Goal: Find specific page/section: Find specific page/section

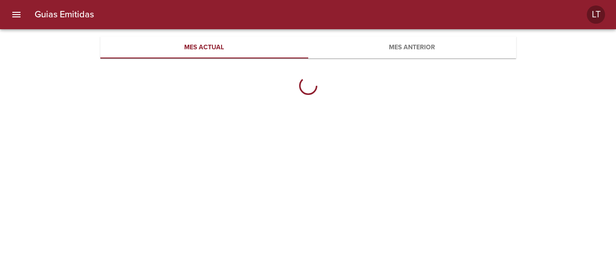
scroll to position [297, 416]
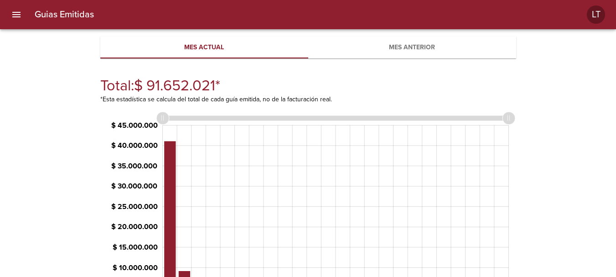
click at [392, 47] on span "Mes anterior" at bounding box center [412, 47] width 197 height 11
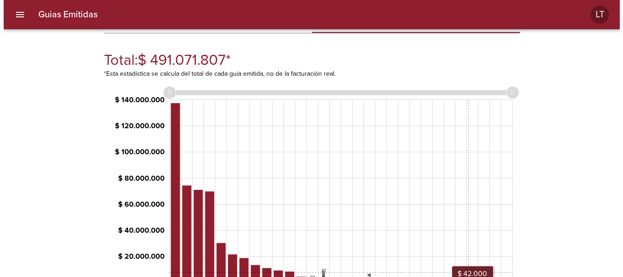
scroll to position [0, 0]
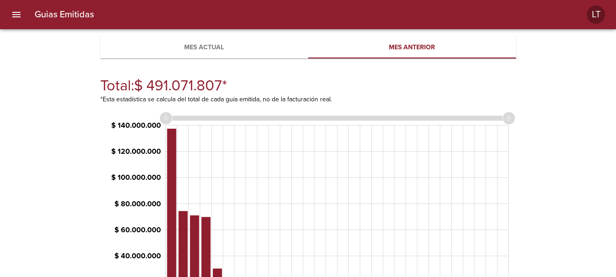
click at [17, 17] on icon "menu" at bounding box center [16, 14] width 8 height 5
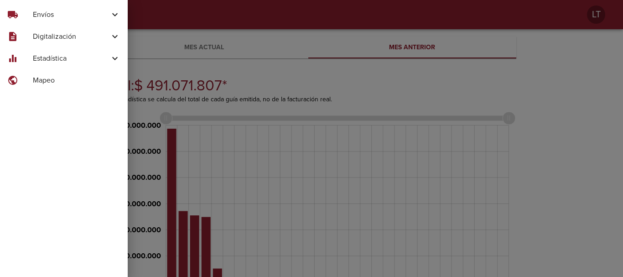
click at [38, 19] on span "Envíos" at bounding box center [71, 14] width 77 height 11
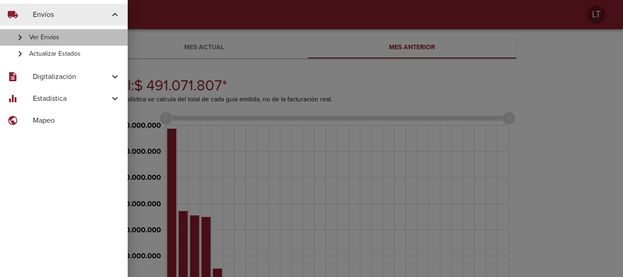
click at [49, 33] on span "Ver Envíos" at bounding box center [74, 37] width 91 height 9
